Goal: Task Accomplishment & Management: Use online tool/utility

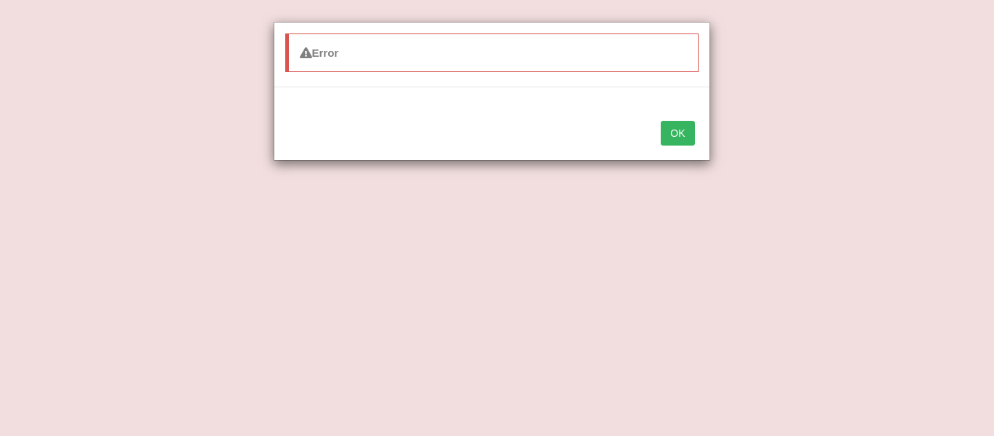
click at [676, 135] on button "OK" at bounding box center [677, 133] width 33 height 25
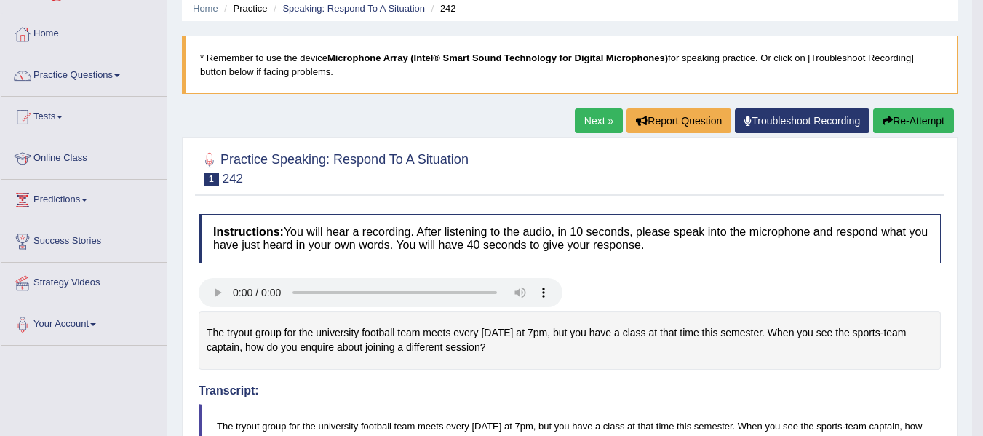
scroll to position [58, 0]
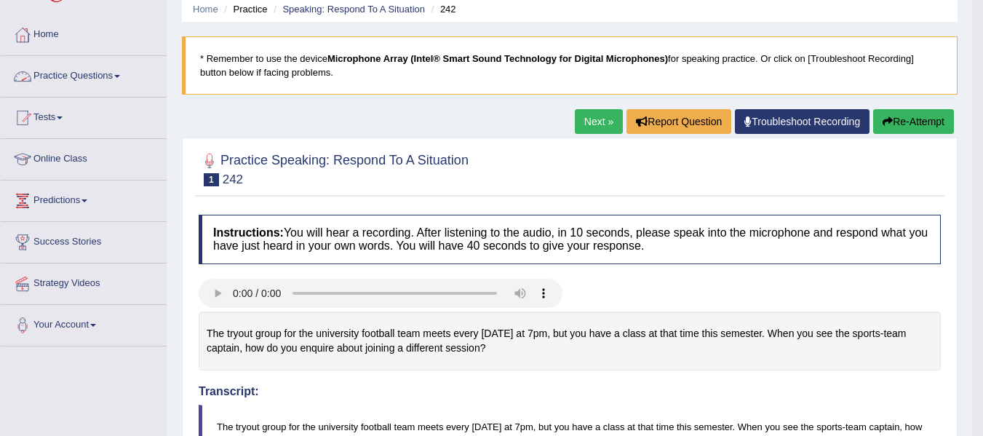
click at [58, 71] on link "Practice Questions" at bounding box center [84, 74] width 166 height 36
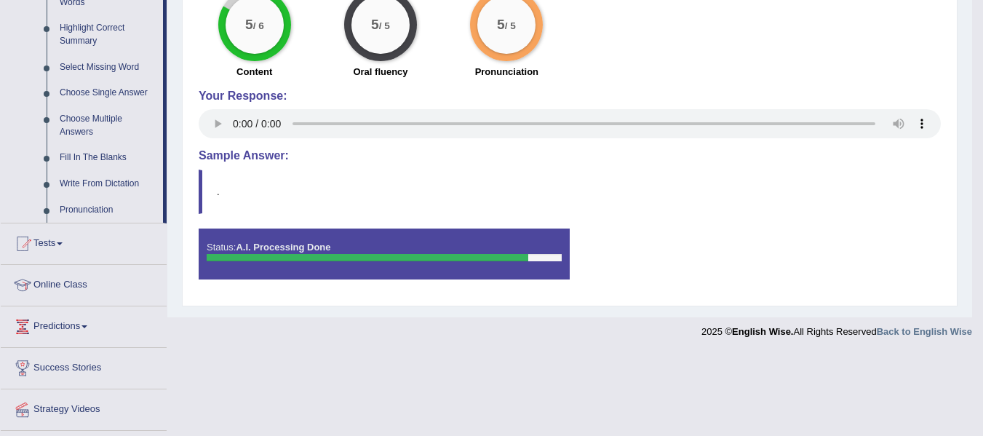
scroll to position [710, 0]
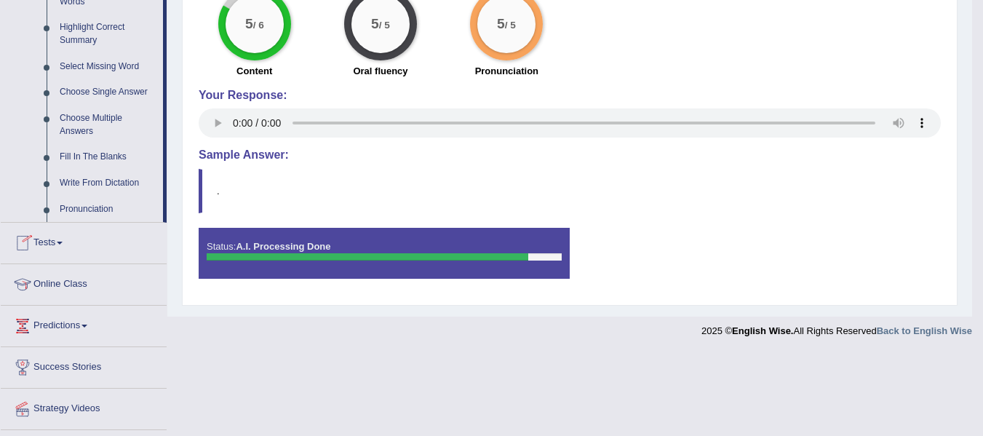
click at [58, 242] on link "Tests" at bounding box center [84, 241] width 166 height 36
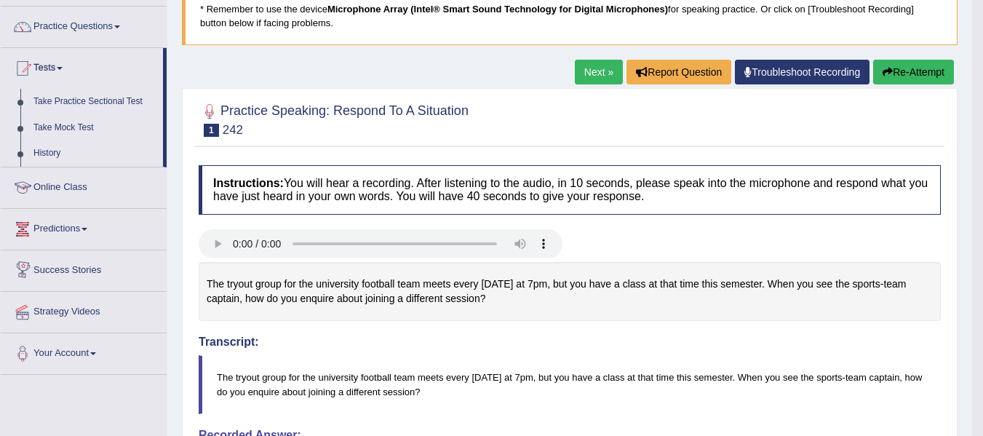
scroll to position [106, 0]
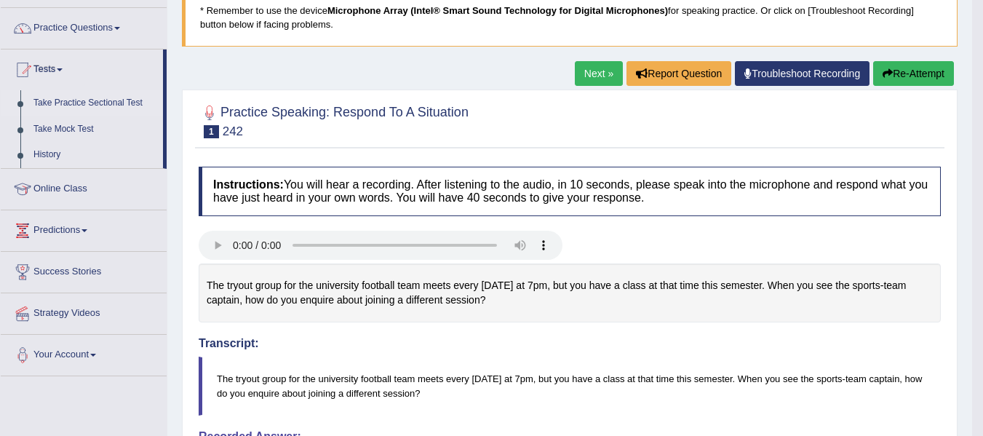
click at [109, 107] on link "Take Practice Sectional Test" at bounding box center [95, 103] width 136 height 26
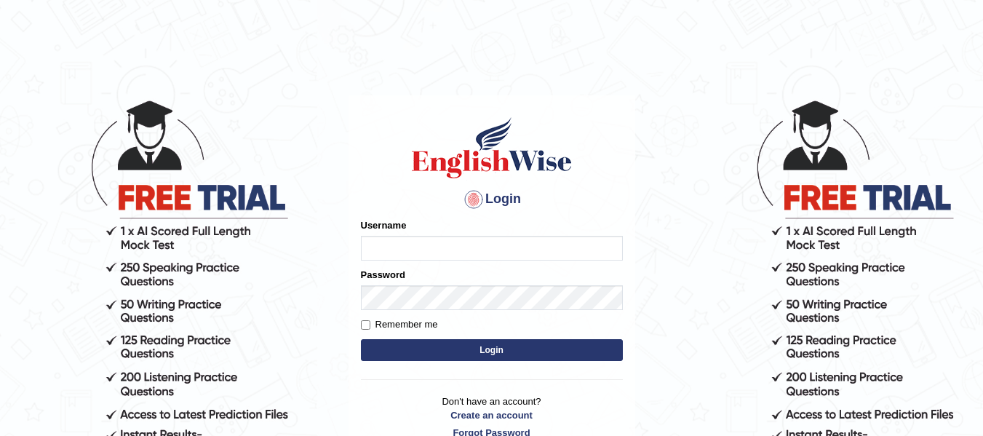
type input "Pawandeep_64"
click at [494, 355] on button "Login" at bounding box center [492, 350] width 262 height 22
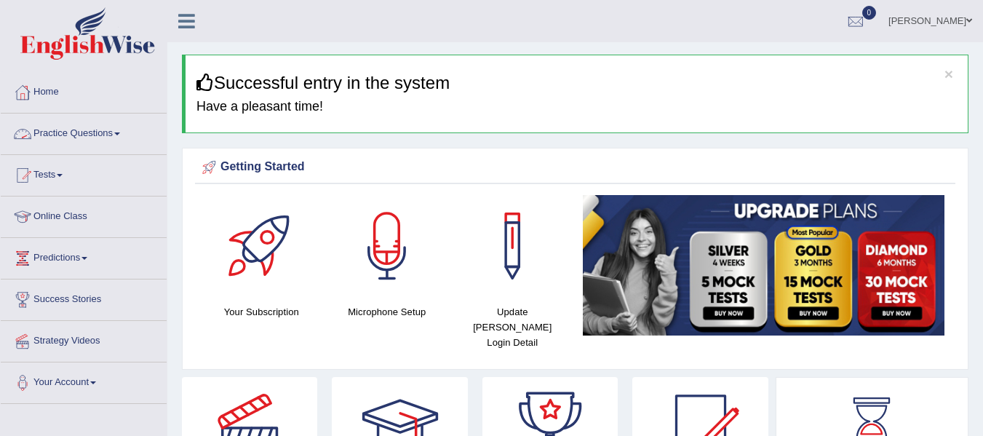
click at [95, 127] on link "Practice Questions" at bounding box center [84, 132] width 166 height 36
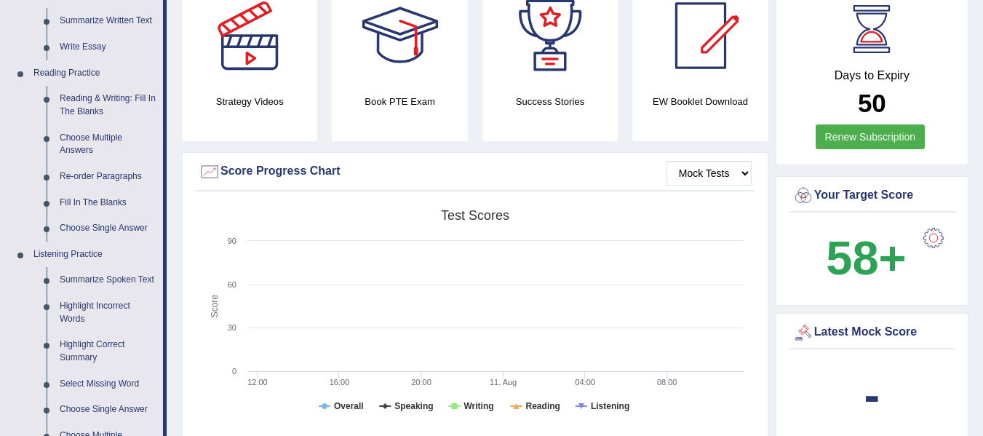
scroll to position [387, 0]
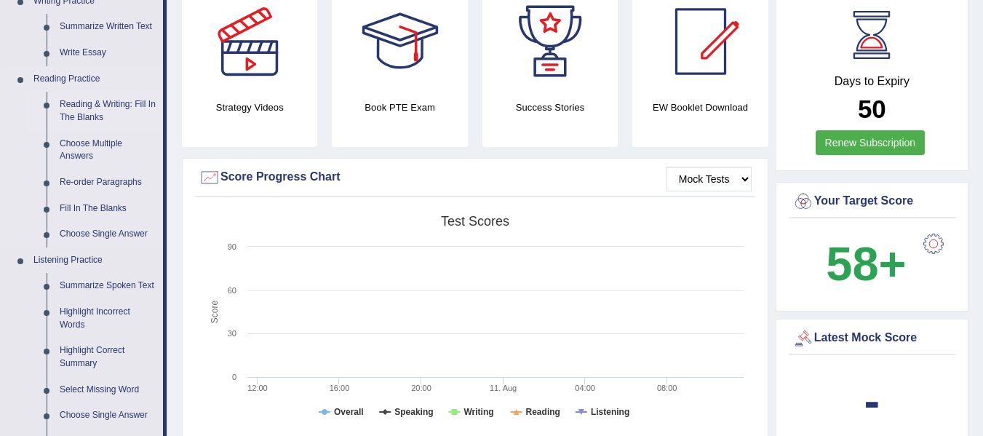
click at [102, 103] on link "Reading & Writing: Fill In The Blanks" at bounding box center [108, 111] width 110 height 39
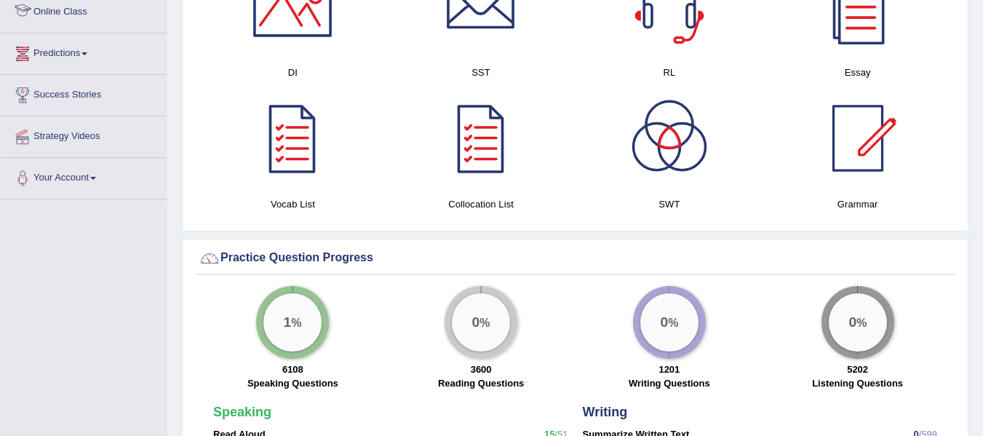
scroll to position [811, 0]
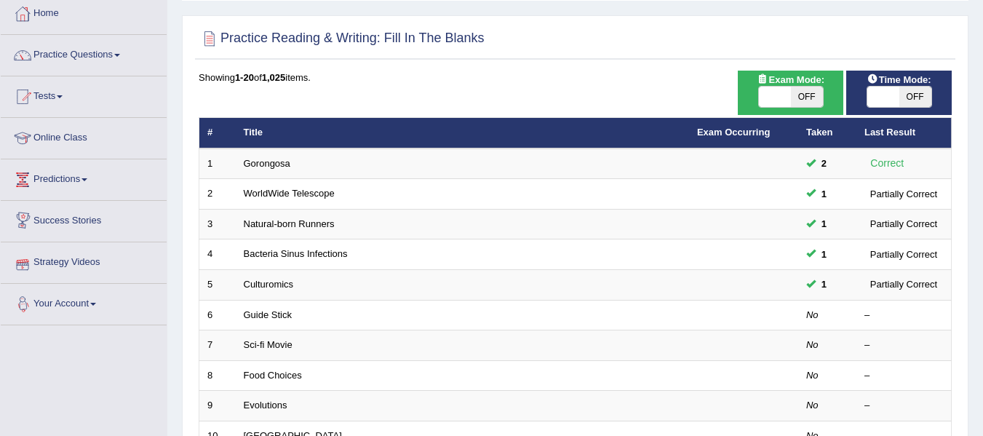
scroll to position [89, 0]
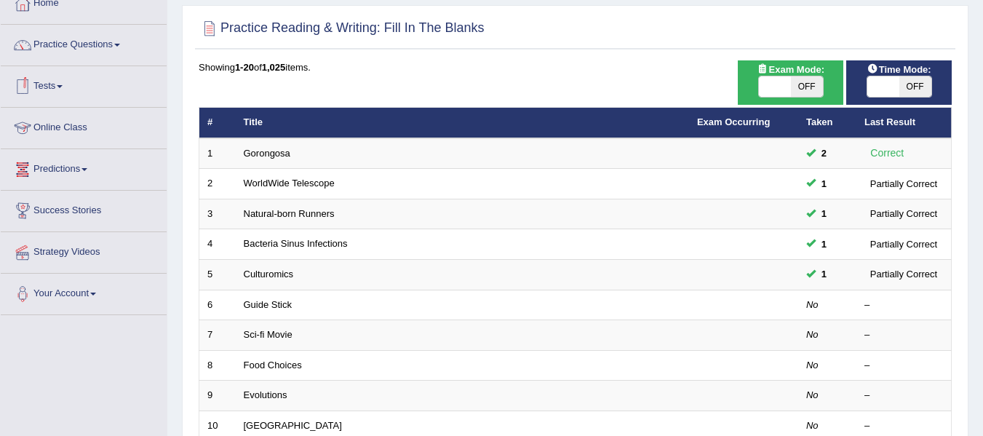
click at [58, 90] on link "Tests" at bounding box center [84, 84] width 166 height 36
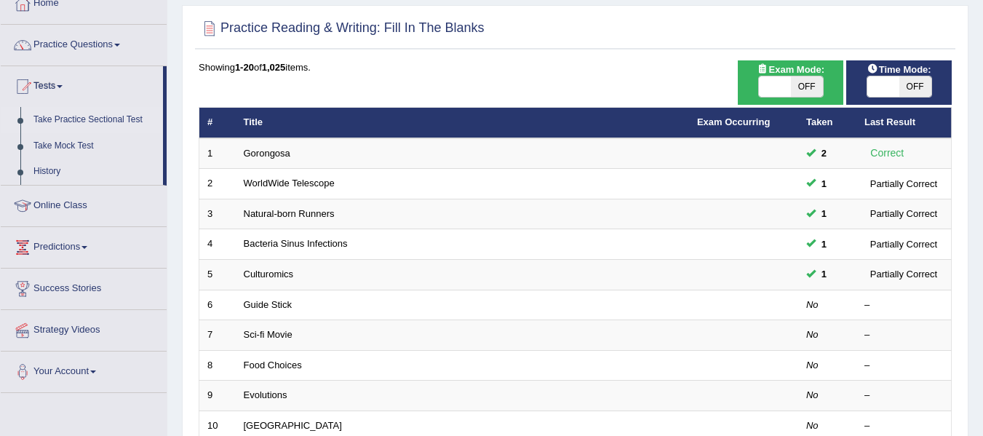
click at [88, 119] on link "Take Practice Sectional Test" at bounding box center [95, 120] width 136 height 26
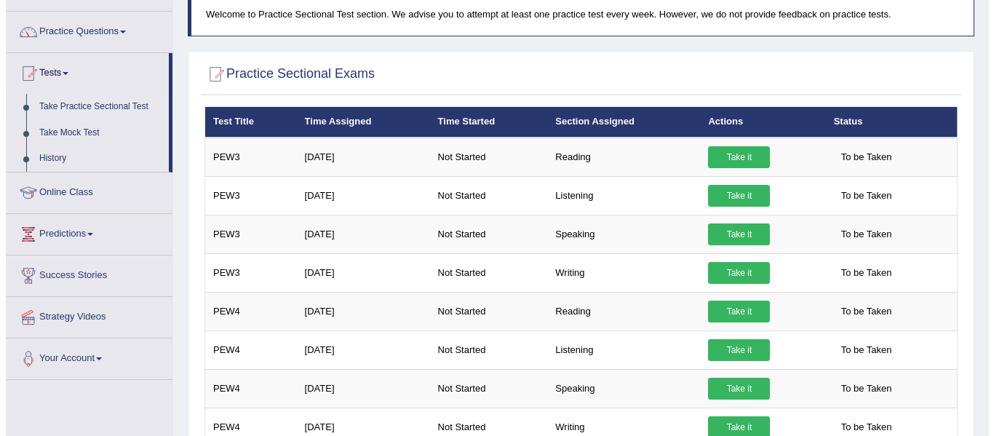
scroll to position [106, 0]
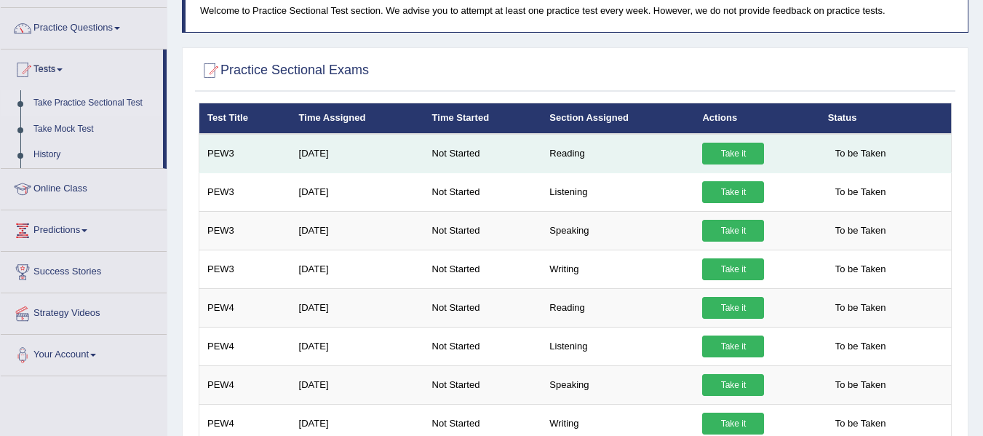
click at [744, 146] on link "Take it" at bounding box center [733, 154] width 62 height 22
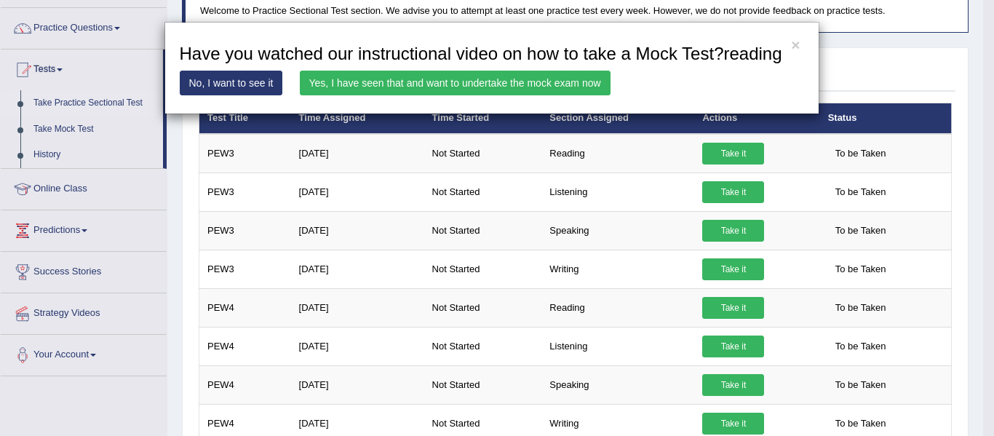
click at [390, 81] on link "Yes, I have seen that and want to undertake the mock exam now" at bounding box center [455, 83] width 311 height 25
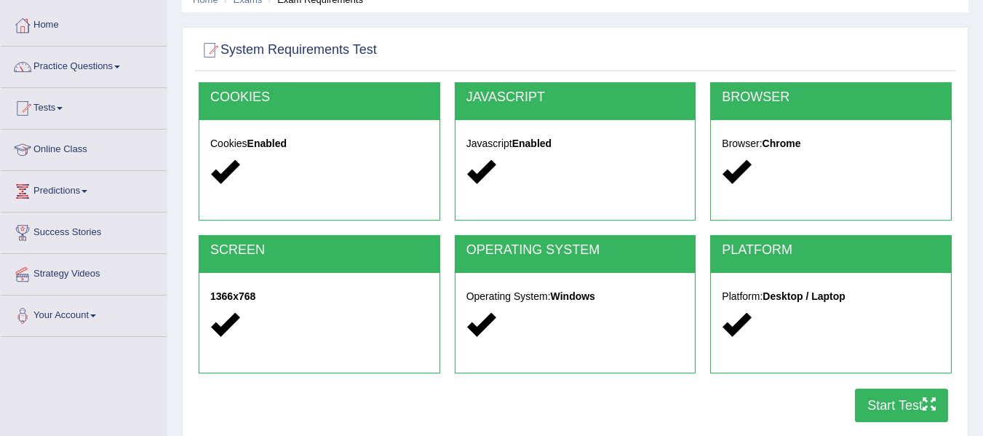
scroll to position [66, 0]
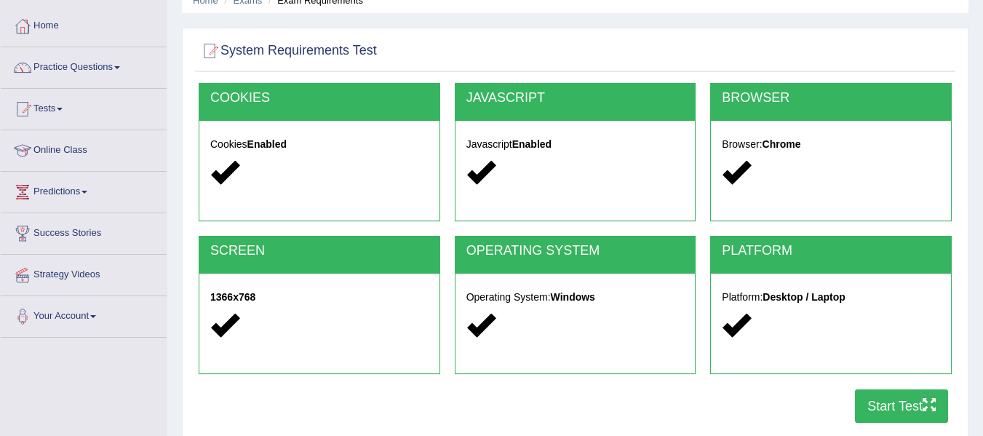
click at [876, 390] on button "Start Test" at bounding box center [901, 405] width 93 height 33
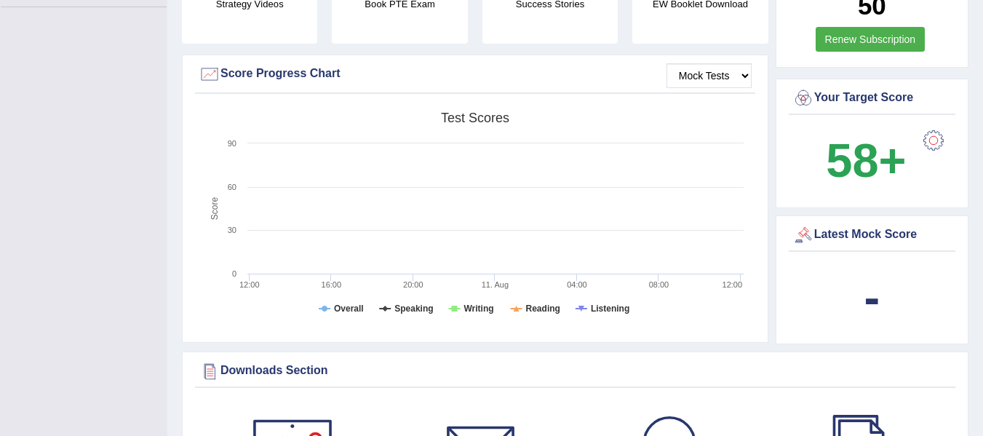
scroll to position [397, 0]
